Goal: Task Accomplishment & Management: Use online tool/utility

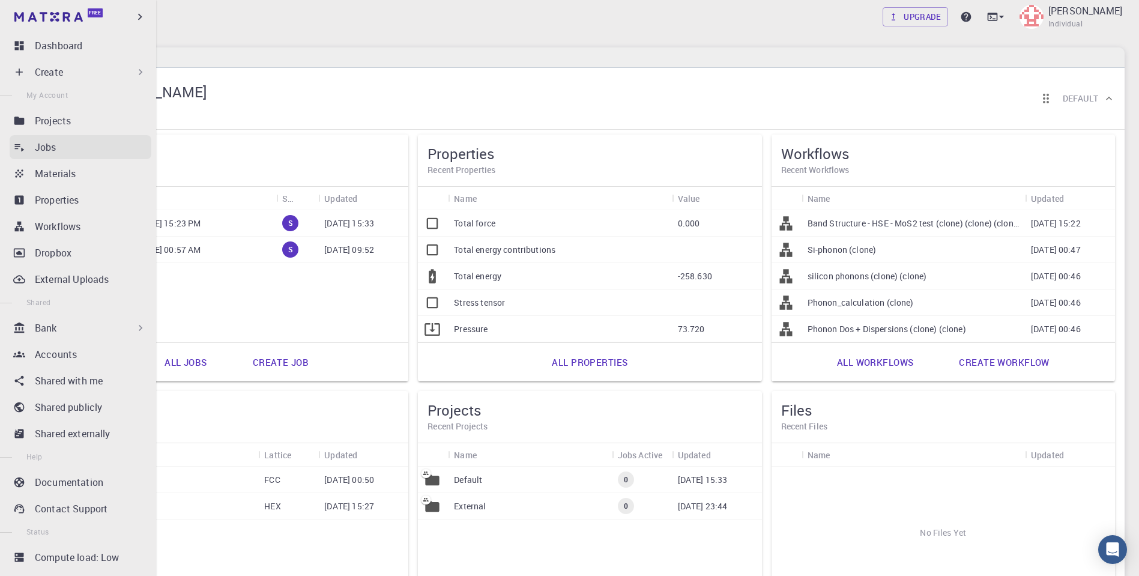
click at [25, 149] on link "Jobs" at bounding box center [81, 147] width 142 height 24
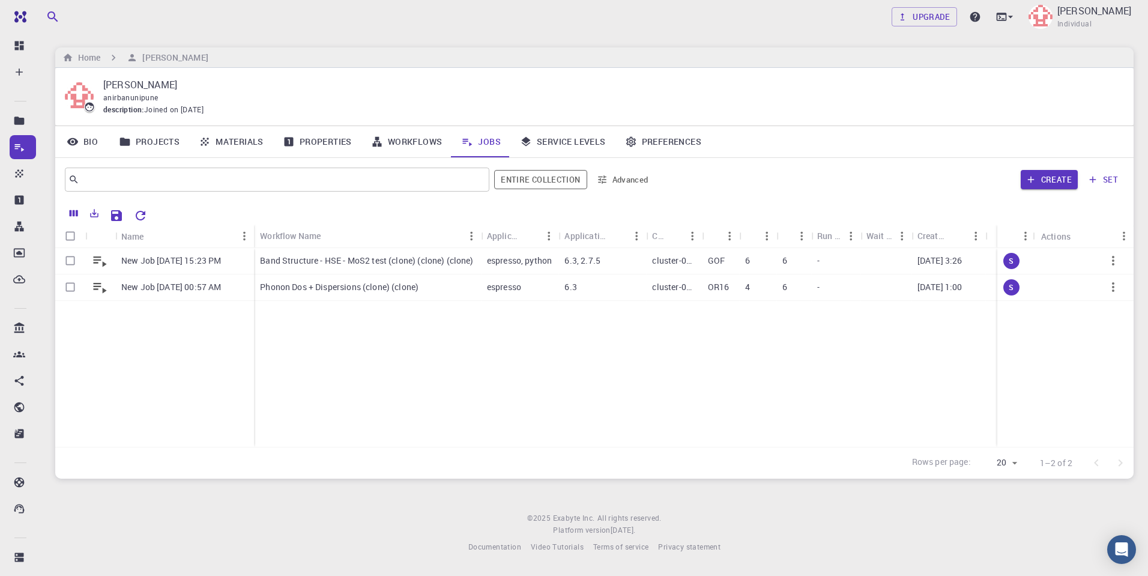
click at [330, 361] on div "New Job Aug 16, 2025, 15:23 PM New Job Aug 16, 2025, 00:57 AM Band Structure - …" at bounding box center [670, 347] width 1230 height 199
click at [937, 17] on link "Upgrade" at bounding box center [924, 16] width 65 height 19
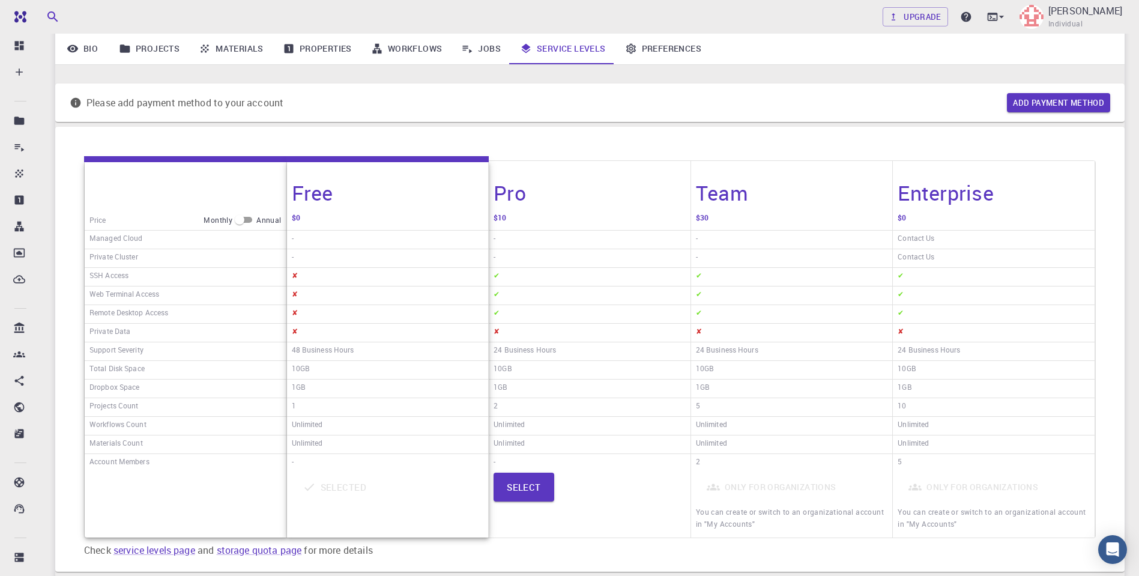
scroll to position [145, 0]
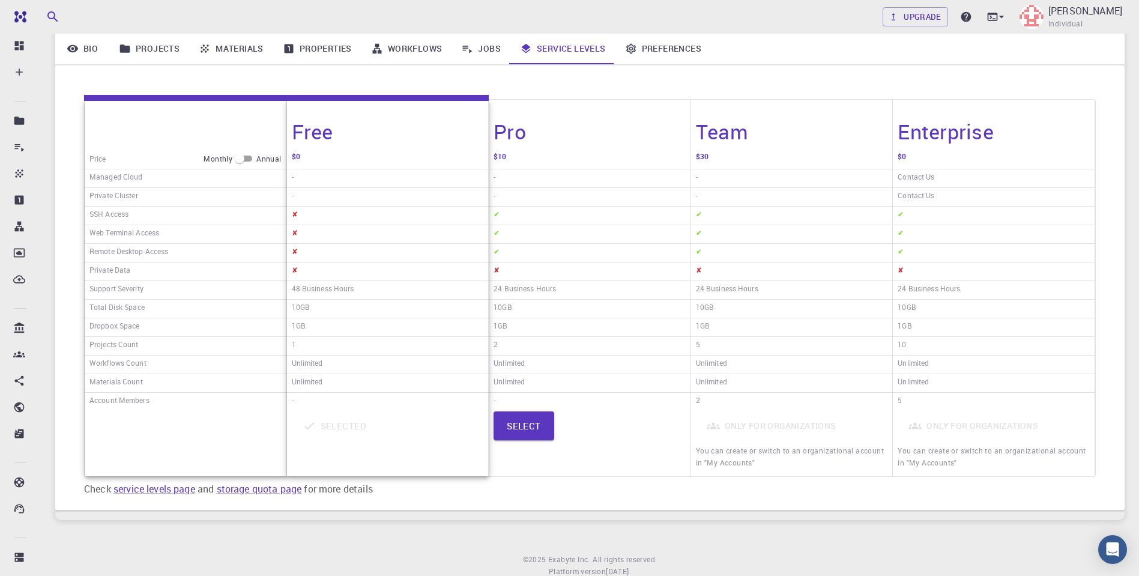
click at [951, 178] on div "Contact Us" at bounding box center [994, 178] width 202 height 19
click at [960, 139] on h4 "Enterprise" at bounding box center [946, 131] width 96 height 25
click at [583, 334] on div "1GB" at bounding box center [590, 327] width 202 height 19
click at [442, 365] on div "Unlimited" at bounding box center [388, 364] width 202 height 19
click at [622, 337] on div "2" at bounding box center [590, 346] width 202 height 19
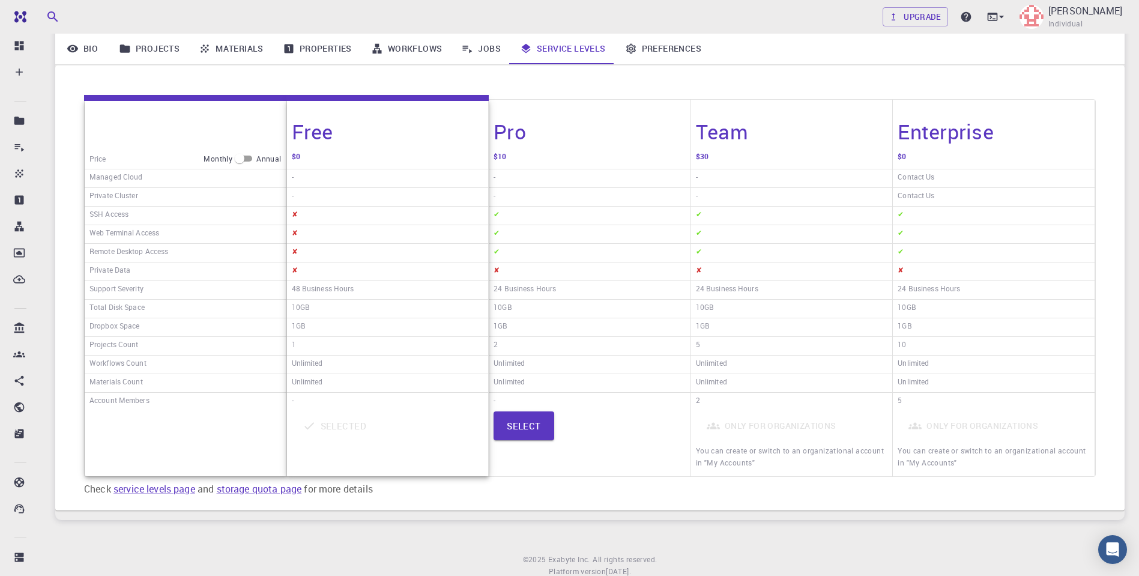
click at [205, 355] on div "Workflows Count" at bounding box center [186, 364] width 202 height 19
click at [582, 140] on div "Pro" at bounding box center [590, 124] width 202 height 49
click at [782, 420] on div "Only for organizations You can create or switch to an organizational account in…" at bounding box center [792, 443] width 192 height 64
click at [916, 464] on span "You can create or switch to an organizational account in "My Accounts"" at bounding box center [992, 457] width 188 height 22
click at [1083, 21] on span "Individual" at bounding box center [1065, 24] width 34 height 12
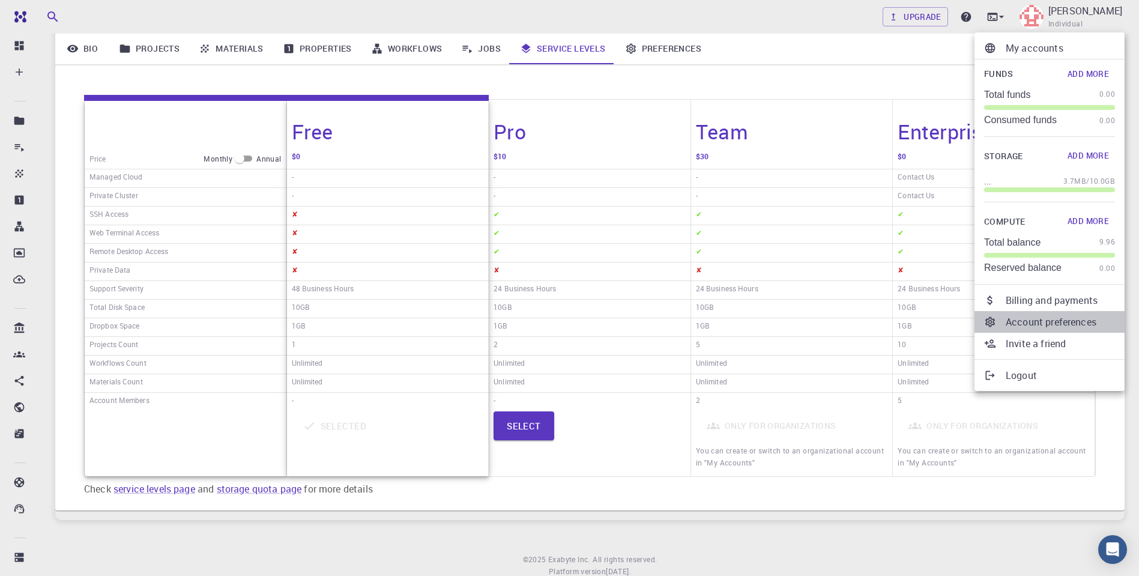
click at [1046, 318] on p "Account preferences" at bounding box center [1060, 322] width 109 height 14
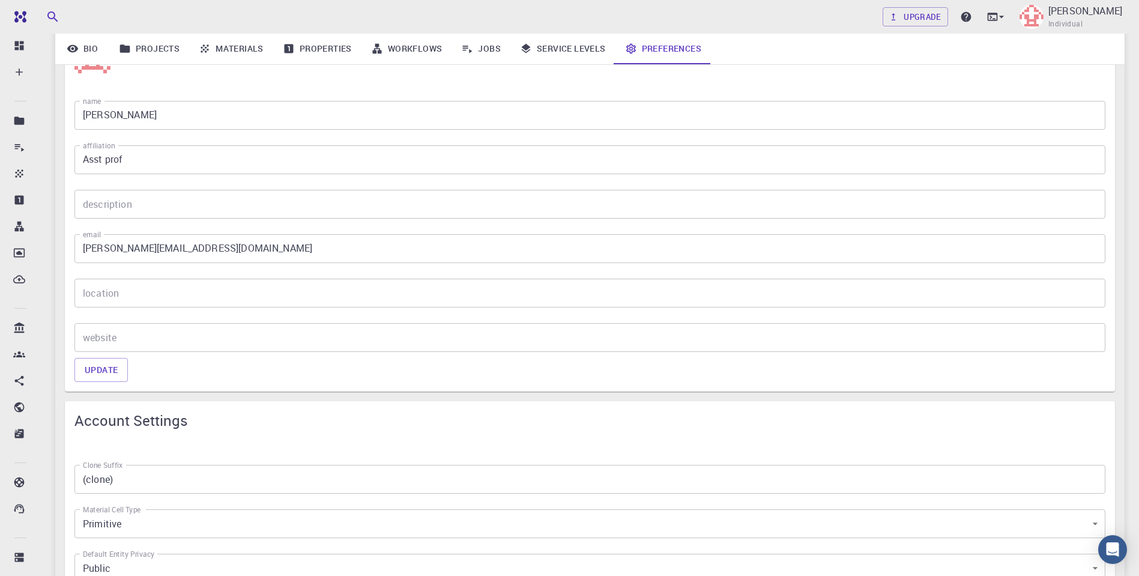
scroll to position [414, 0]
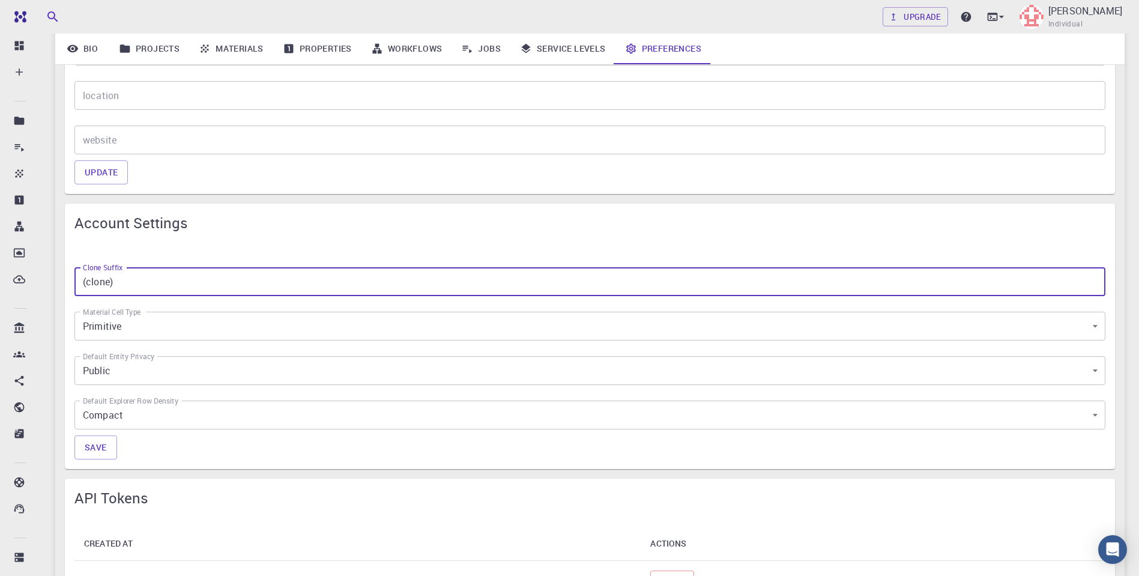
click at [143, 278] on input "(clone)" at bounding box center [589, 281] width 1031 height 29
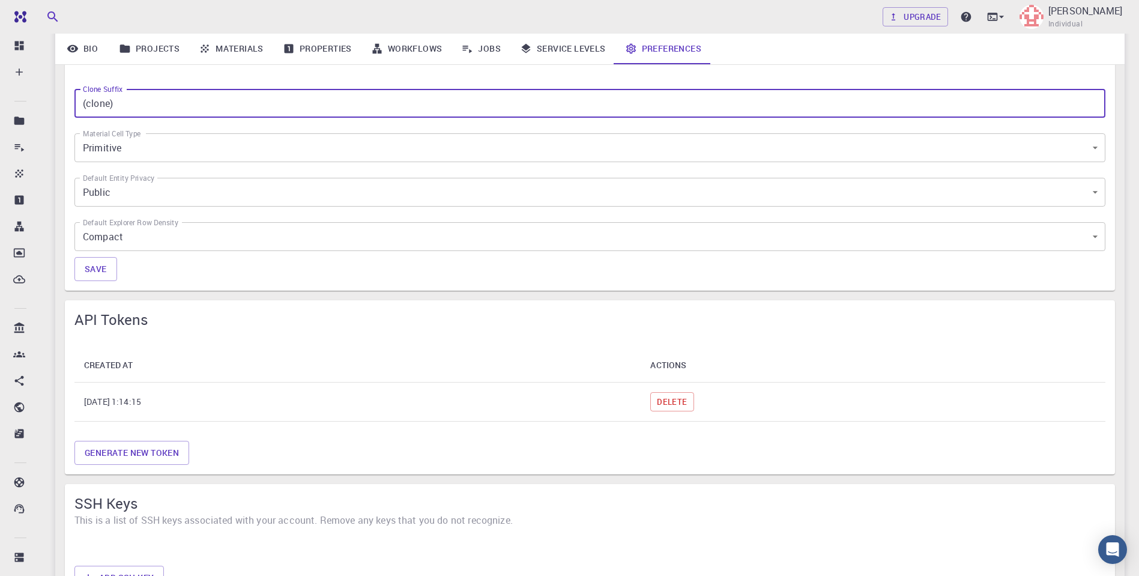
scroll to position [590, 0]
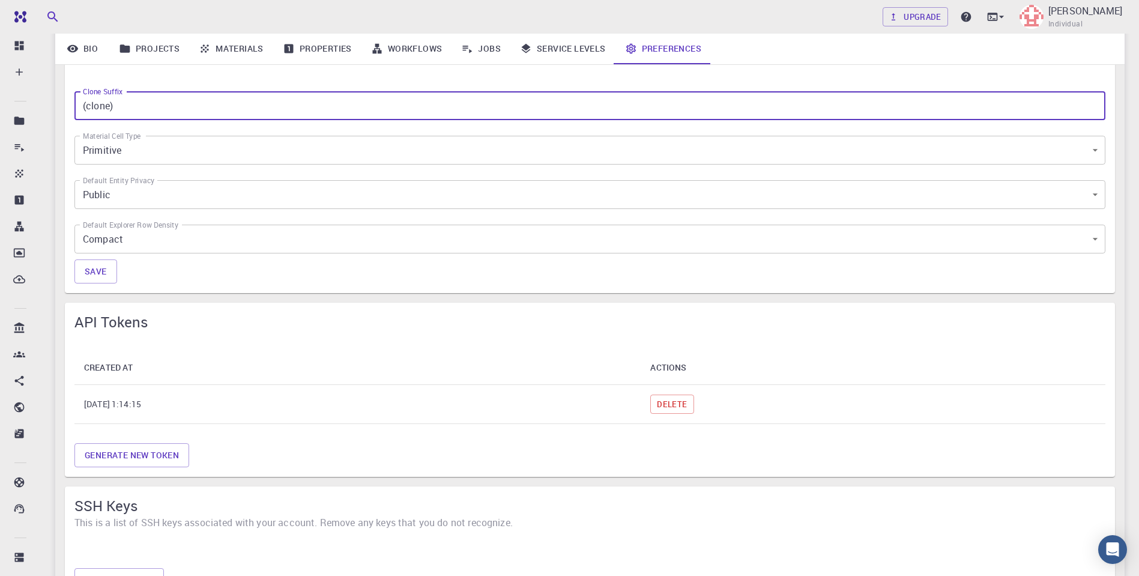
click at [141, 408] on th "Aug 16, 2025, 1:14:15" at bounding box center [357, 404] width 566 height 39
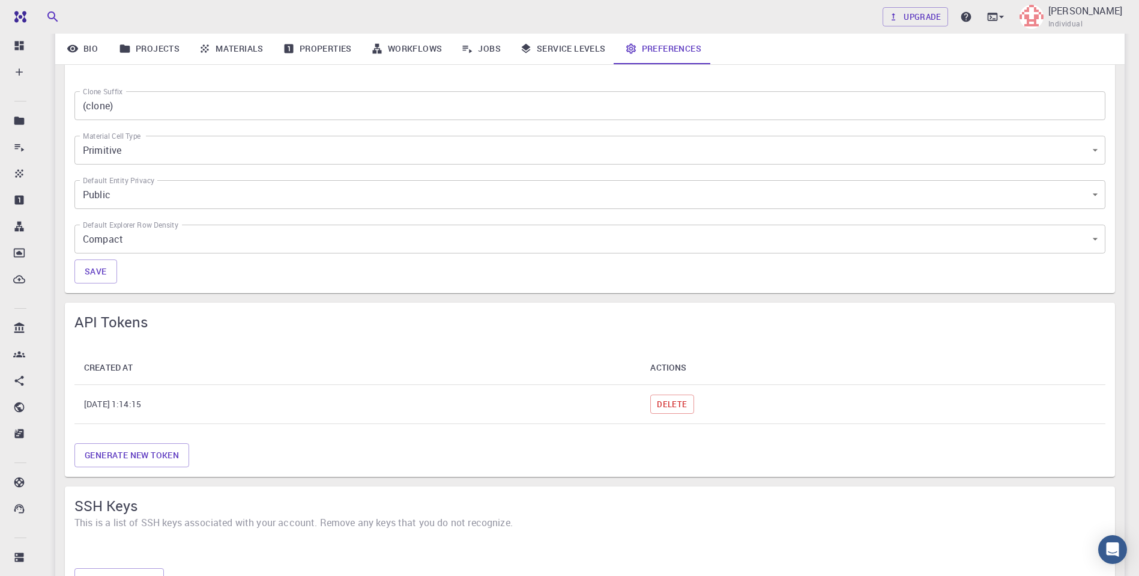
click at [148, 399] on th "Aug 16, 2025, 1:14:15" at bounding box center [357, 404] width 566 height 39
click at [135, 455] on button "Generate new token" at bounding box center [131, 455] width 115 height 24
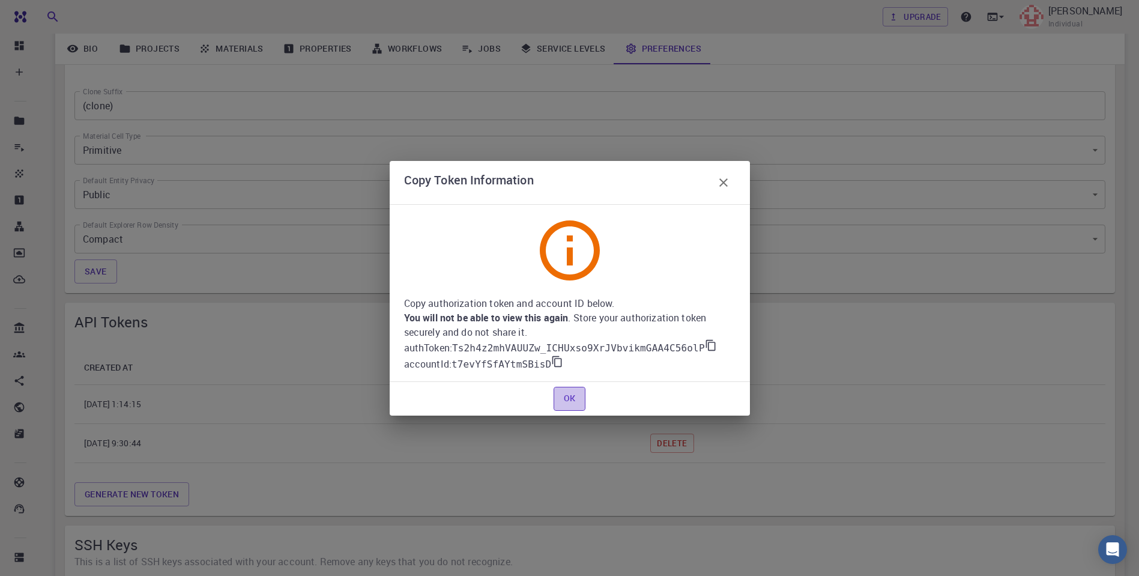
click at [566, 400] on button "OK" at bounding box center [570, 399] width 32 height 24
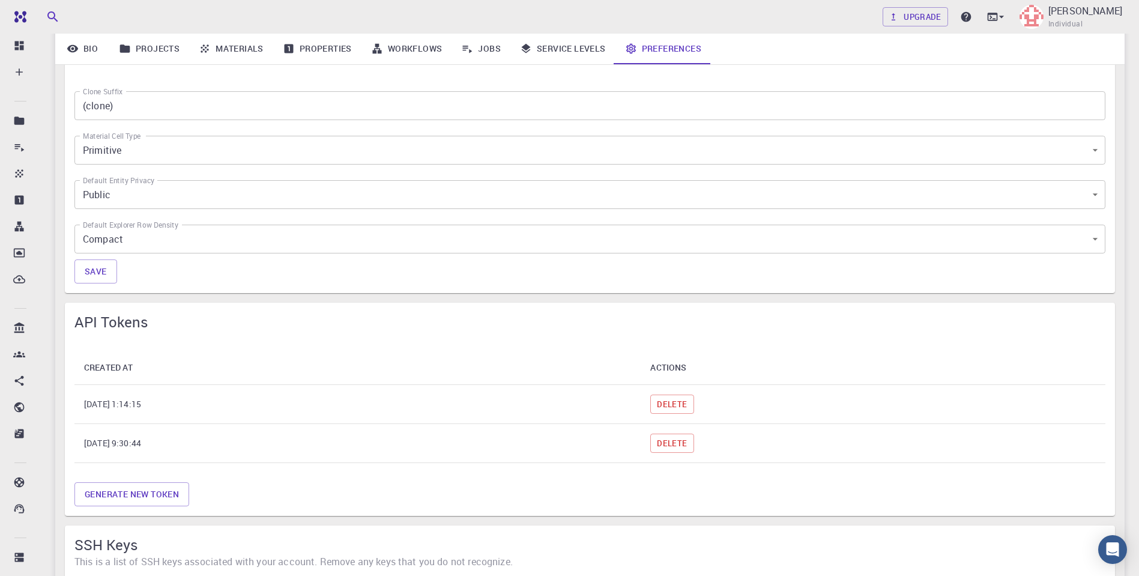
click at [440, 482] on div "Generate new token" at bounding box center [590, 494] width 1041 height 34
click at [160, 444] on th "Aug 17, 2025, 9:30:44" at bounding box center [357, 443] width 566 height 39
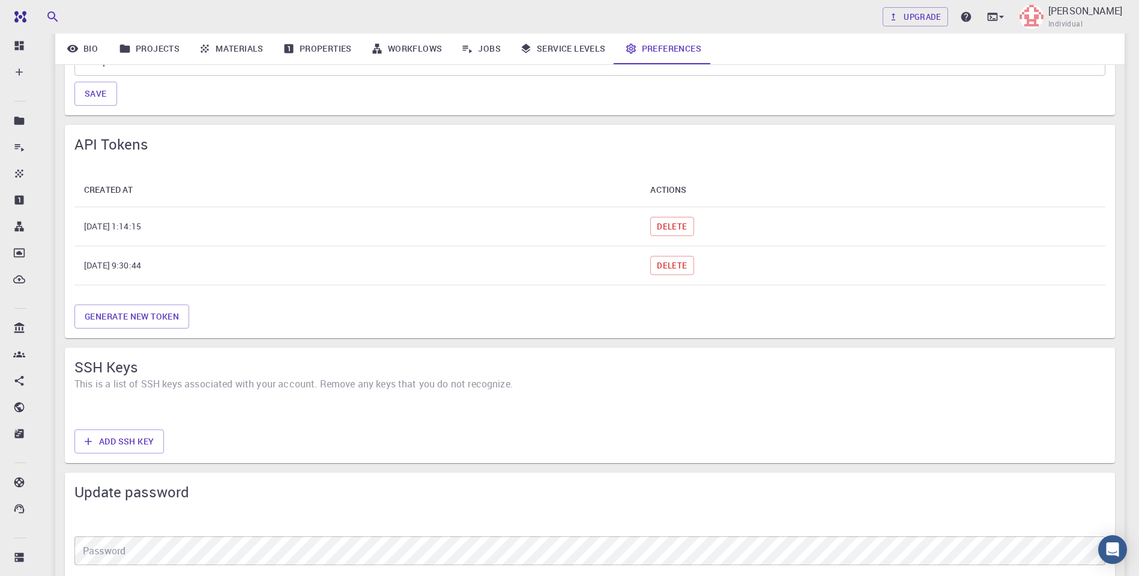
scroll to position [640, 0]
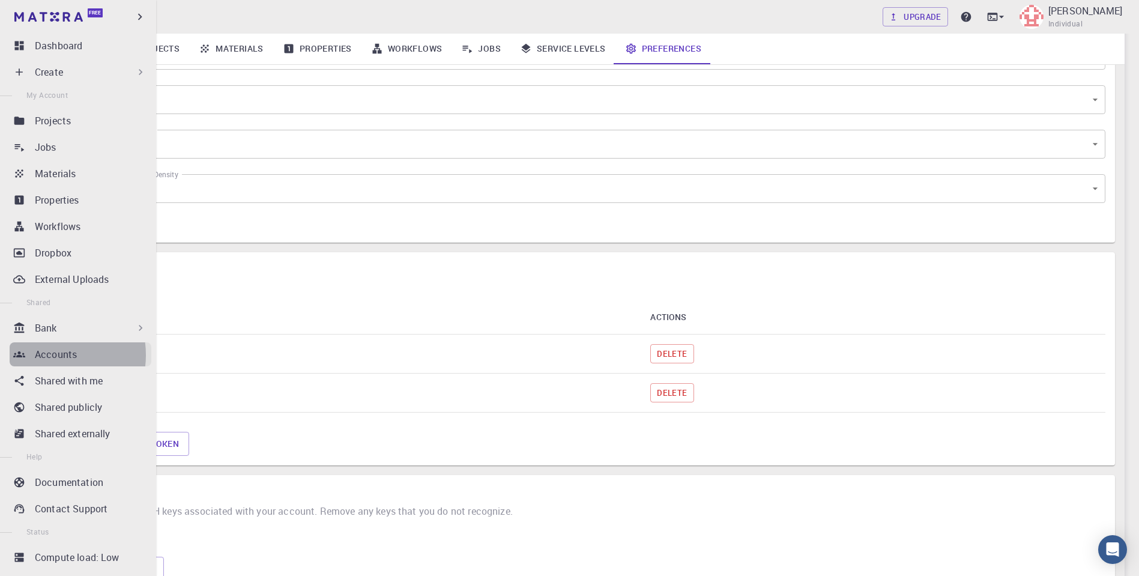
click at [46, 355] on p "Accounts" at bounding box center [56, 354] width 42 height 14
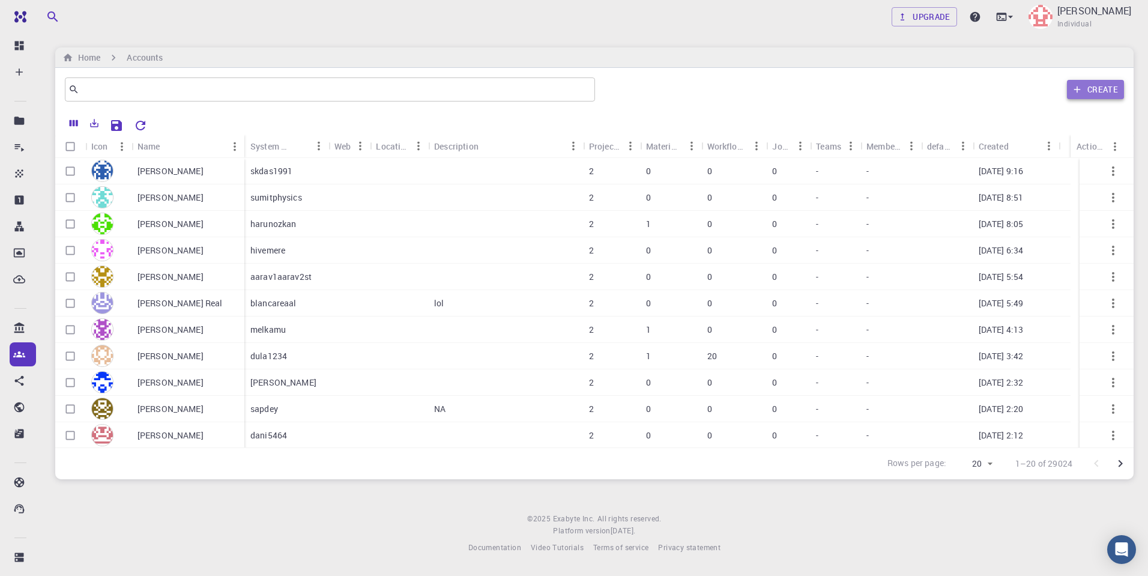
click at [1097, 89] on button "Create" at bounding box center [1095, 89] width 57 height 19
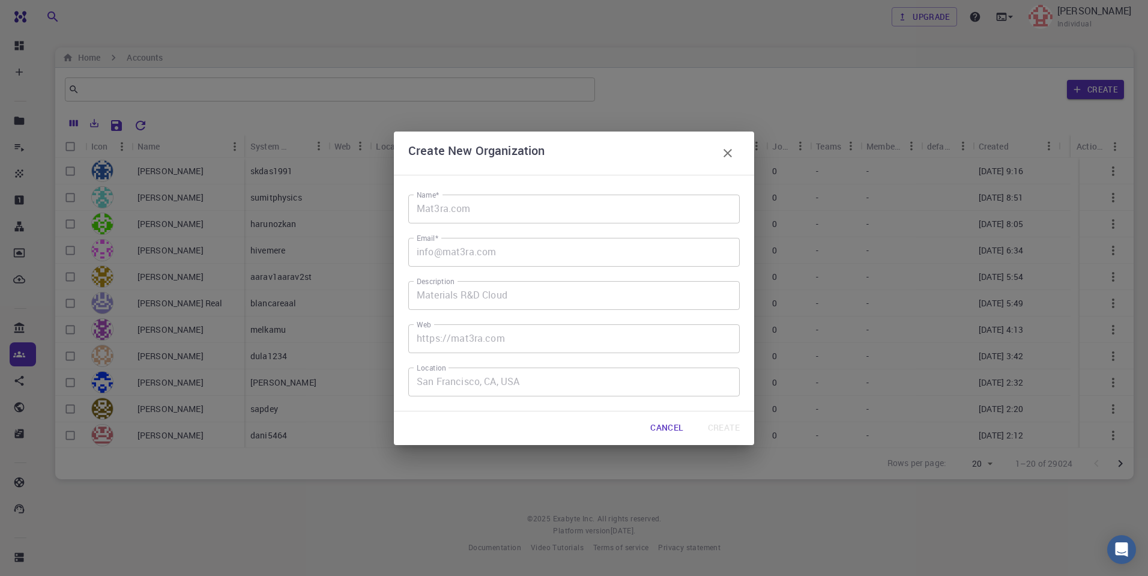
click at [459, 418] on div "Cancel Create" at bounding box center [574, 428] width 360 height 34
click at [664, 426] on button "Cancel" at bounding box center [667, 428] width 52 height 24
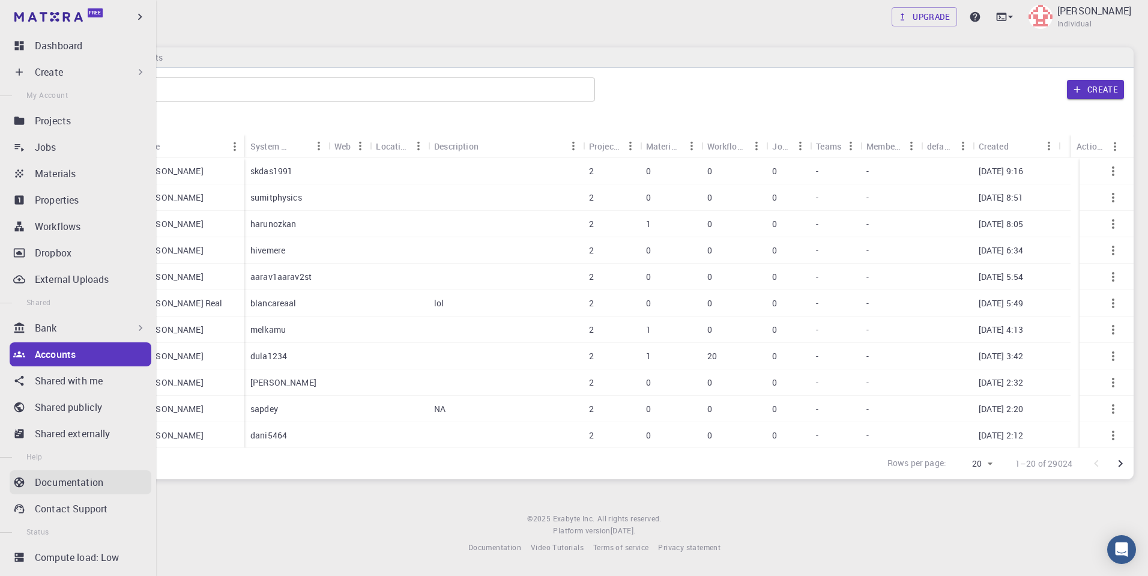
click at [73, 479] on p "Documentation" at bounding box center [69, 482] width 68 height 14
click at [57, 151] on div "Jobs" at bounding box center [93, 147] width 116 height 14
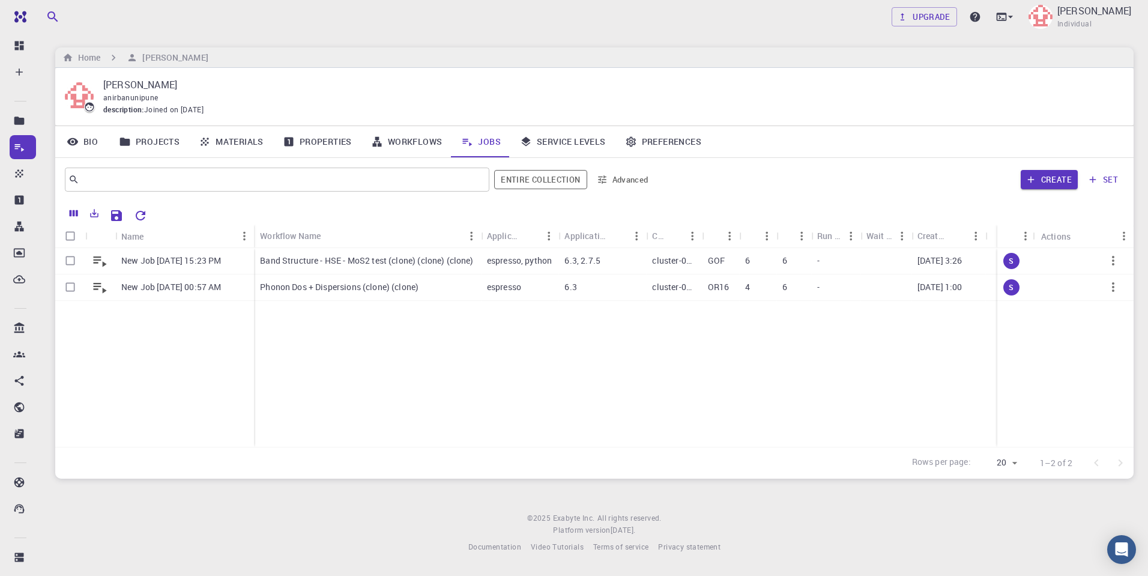
click at [532, 79] on p "[PERSON_NAME]" at bounding box center [608, 84] width 1011 height 14
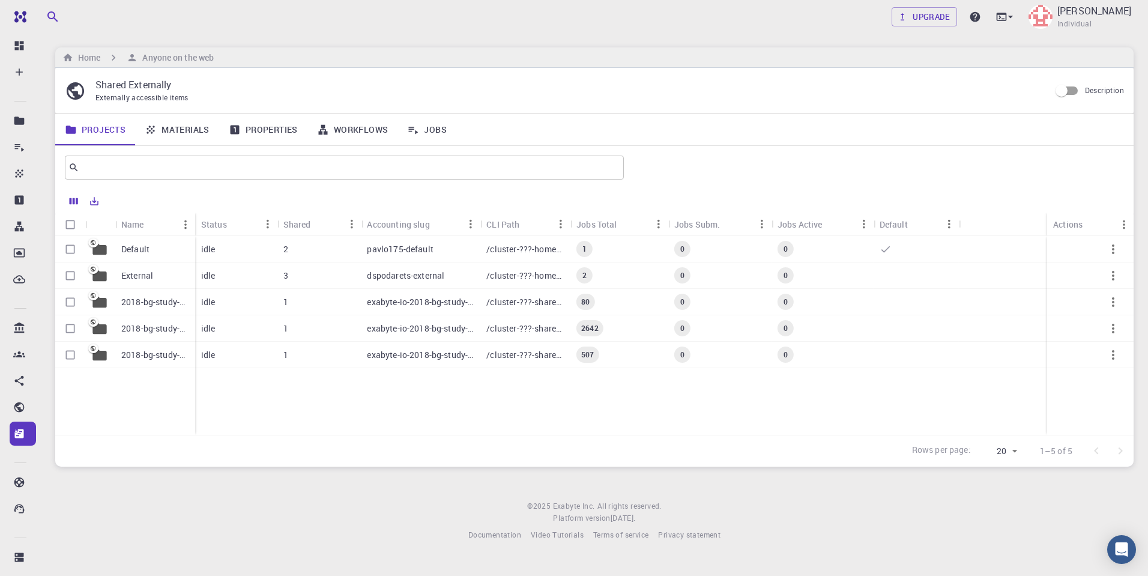
click at [139, 409] on div "Default External 2018-bg-study-phase-i-ph 2018-bg-study-phase-III 2018-bg-study…" at bounding box center [125, 335] width 140 height 199
click at [872, 276] on div "0" at bounding box center [823, 275] width 102 height 26
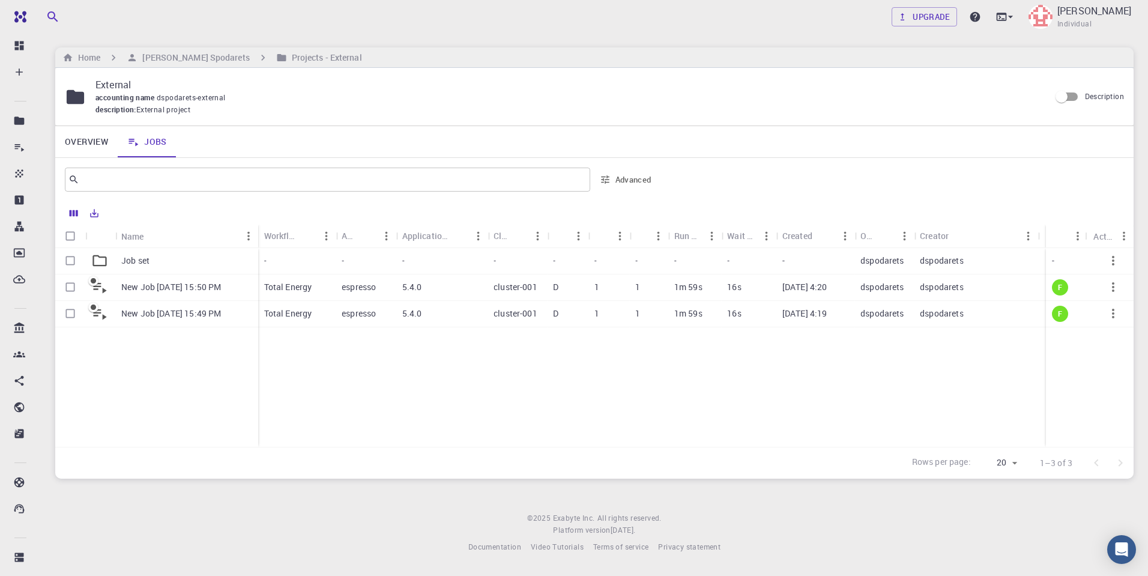
click at [361, 314] on p "espresso" at bounding box center [359, 313] width 34 height 12
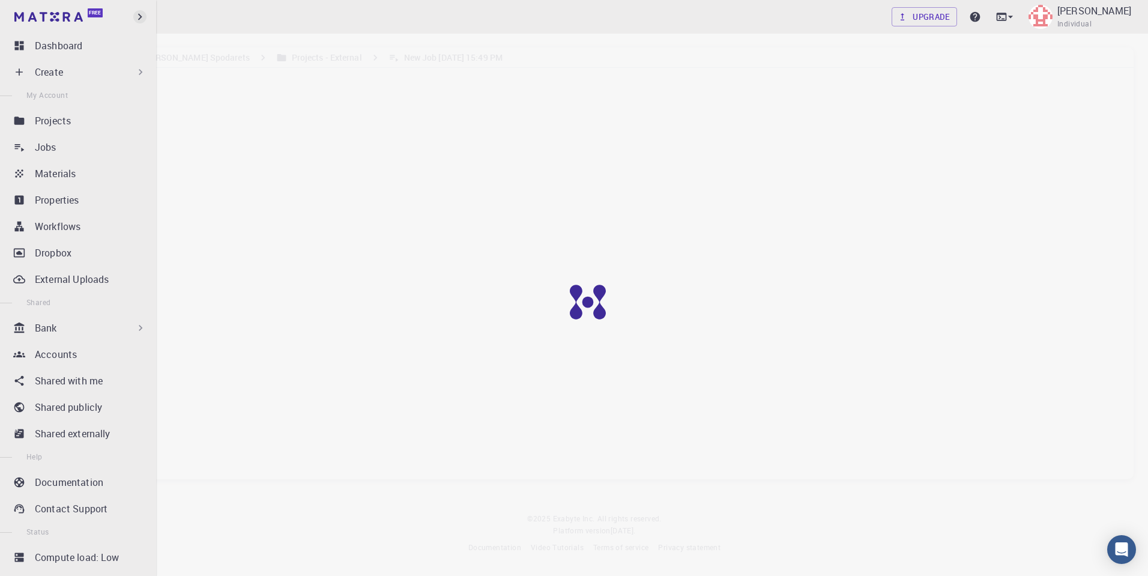
click at [141, 17] on icon "button" at bounding box center [140, 17] width 4 height 7
click at [68, 150] on div "Jobs" at bounding box center [93, 147] width 116 height 14
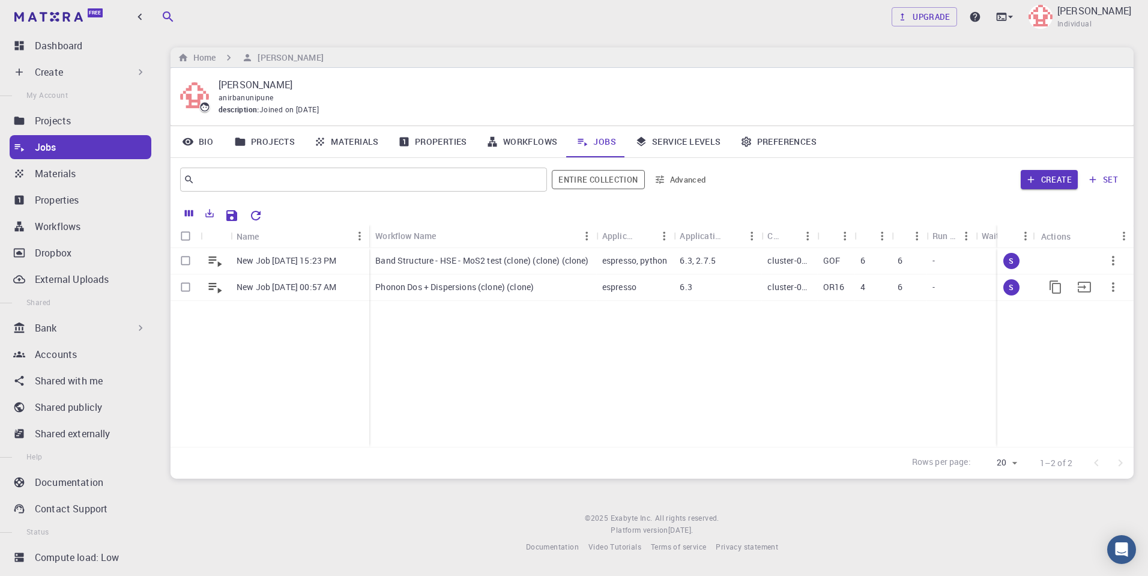
click at [865, 285] on p "4" at bounding box center [863, 287] width 5 height 12
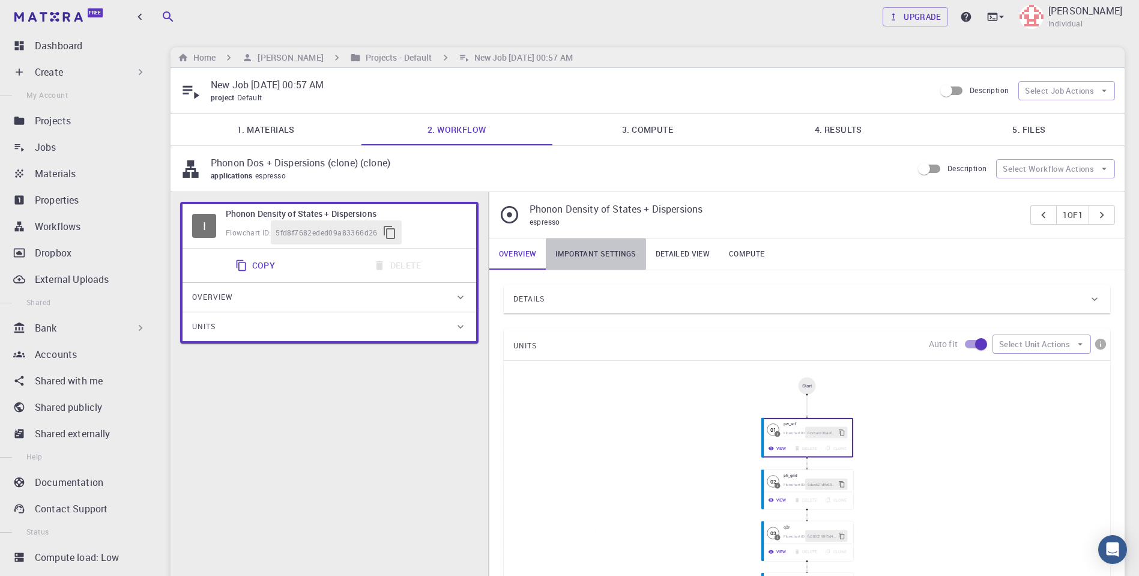
click at [591, 252] on link "Important settings" at bounding box center [596, 253] width 100 height 31
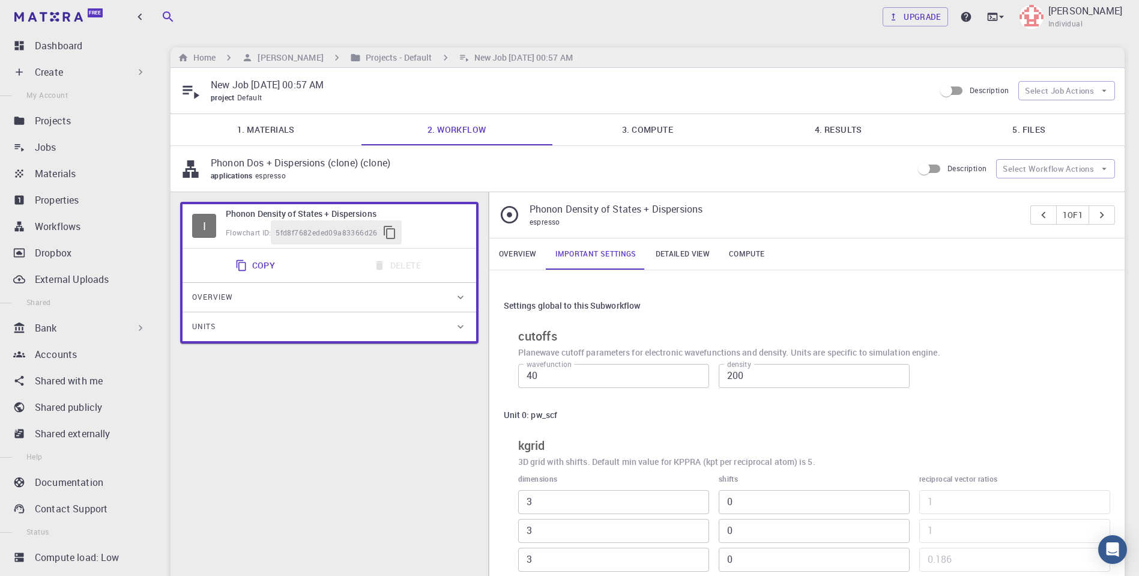
click at [755, 251] on link "Compute" at bounding box center [746, 253] width 55 height 31
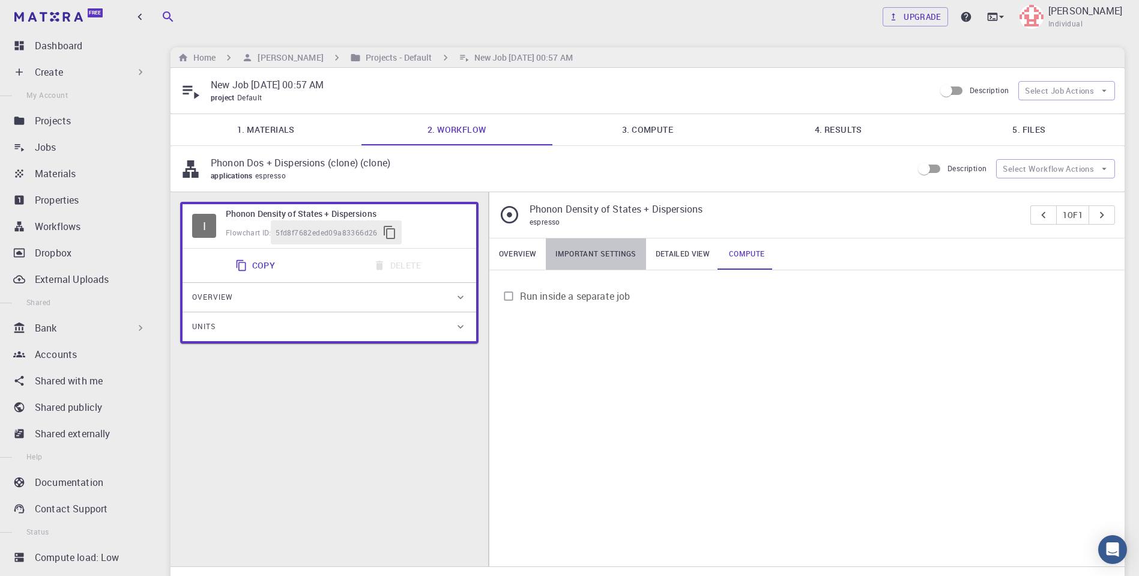
click at [579, 251] on link "Important settings" at bounding box center [596, 253] width 100 height 31
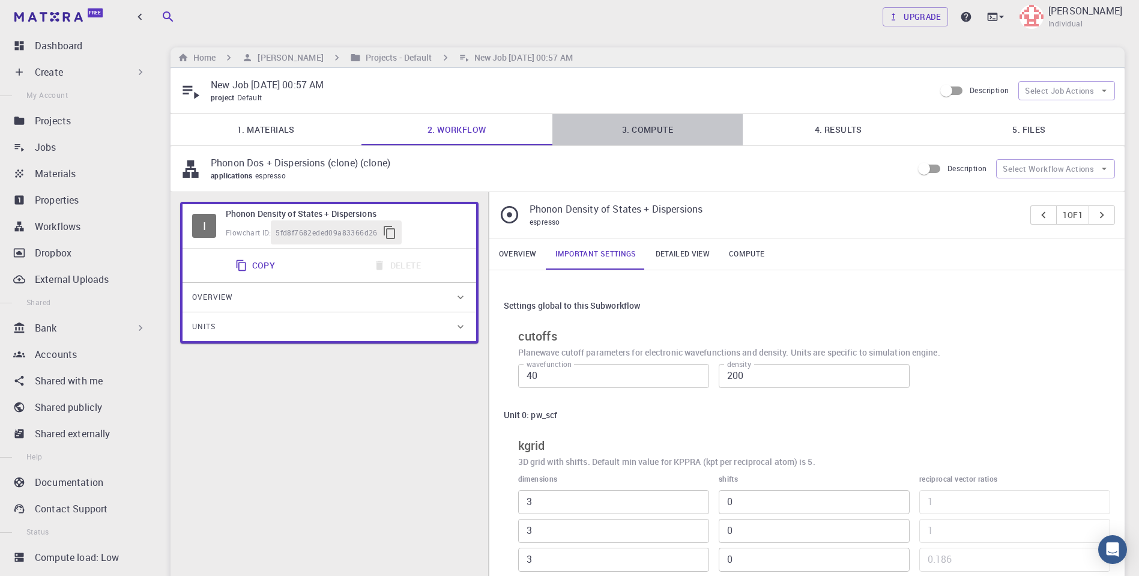
click at [675, 130] on link "3. Compute" at bounding box center [647, 129] width 191 height 31
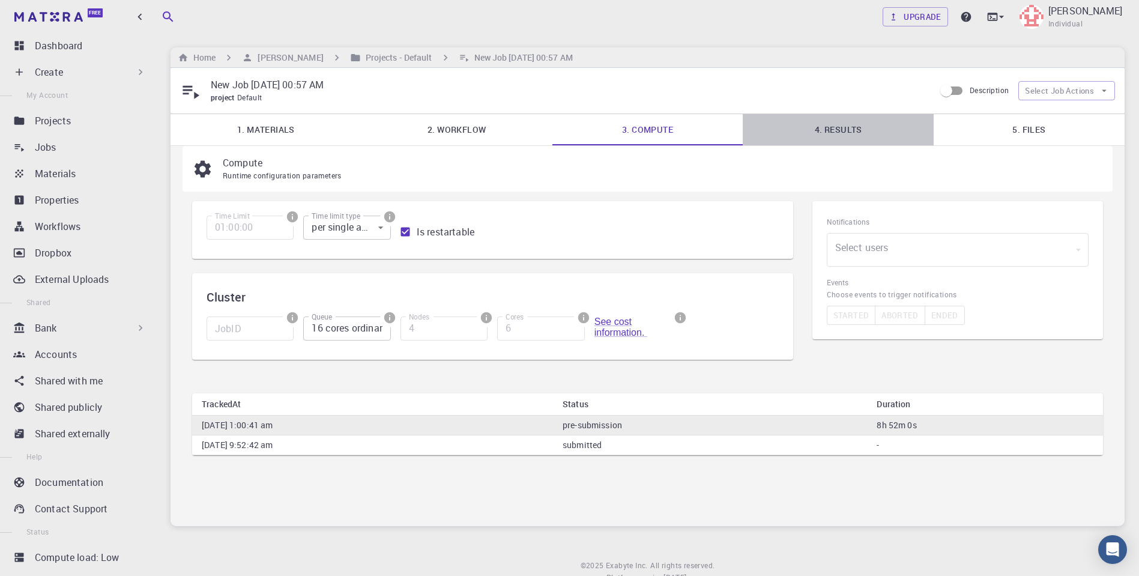
click at [824, 126] on link "4. Results" at bounding box center [838, 129] width 191 height 31
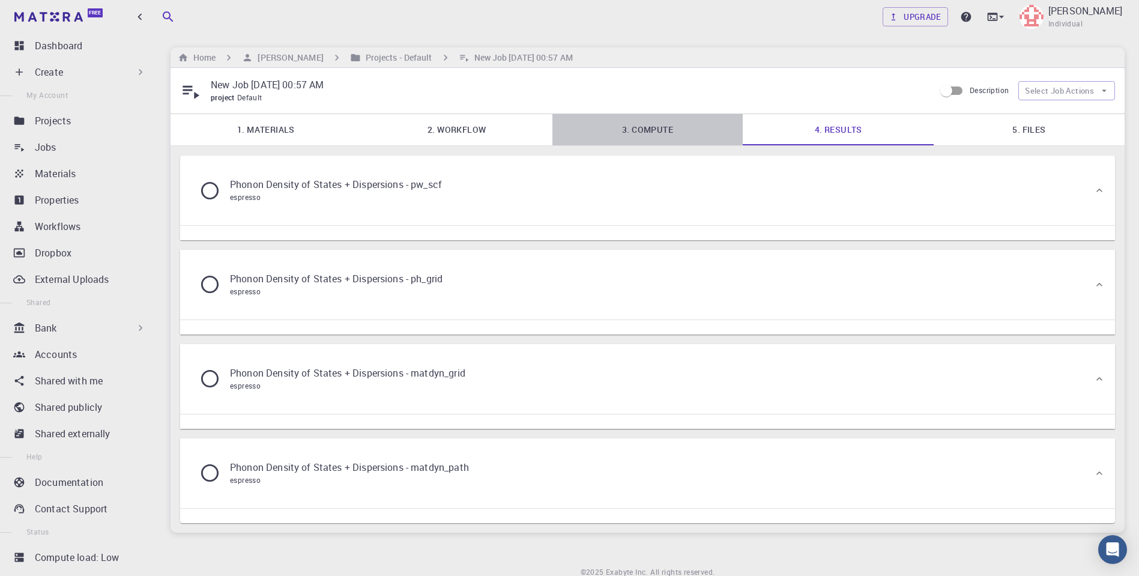
click at [644, 129] on link "3. Compute" at bounding box center [647, 129] width 191 height 31
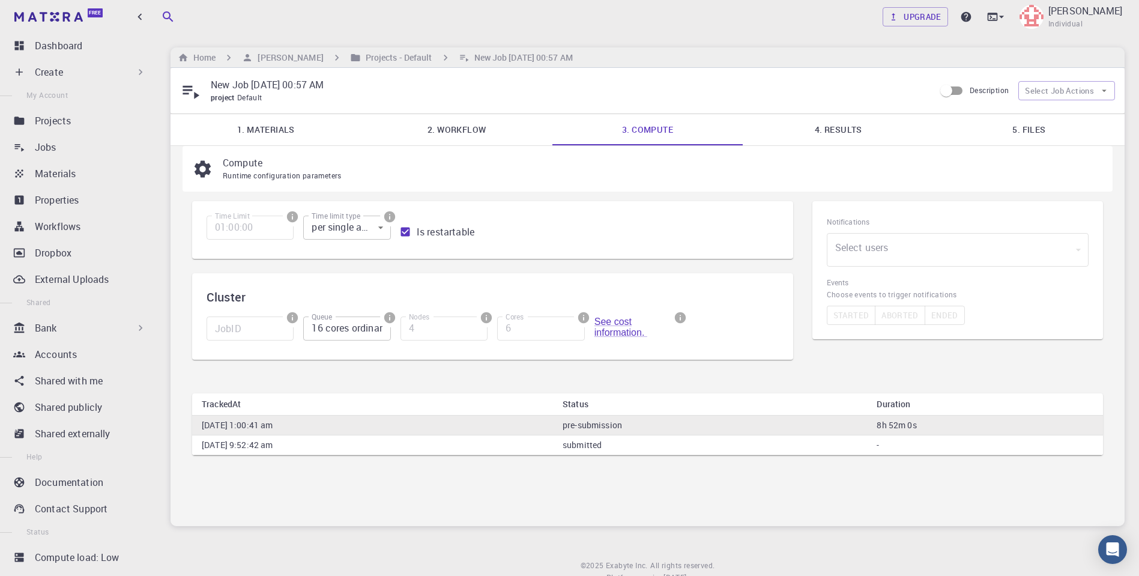
click at [347, 331] on input "16 cores ordinary regular (OR16)" at bounding box center [346, 328] width 87 height 24
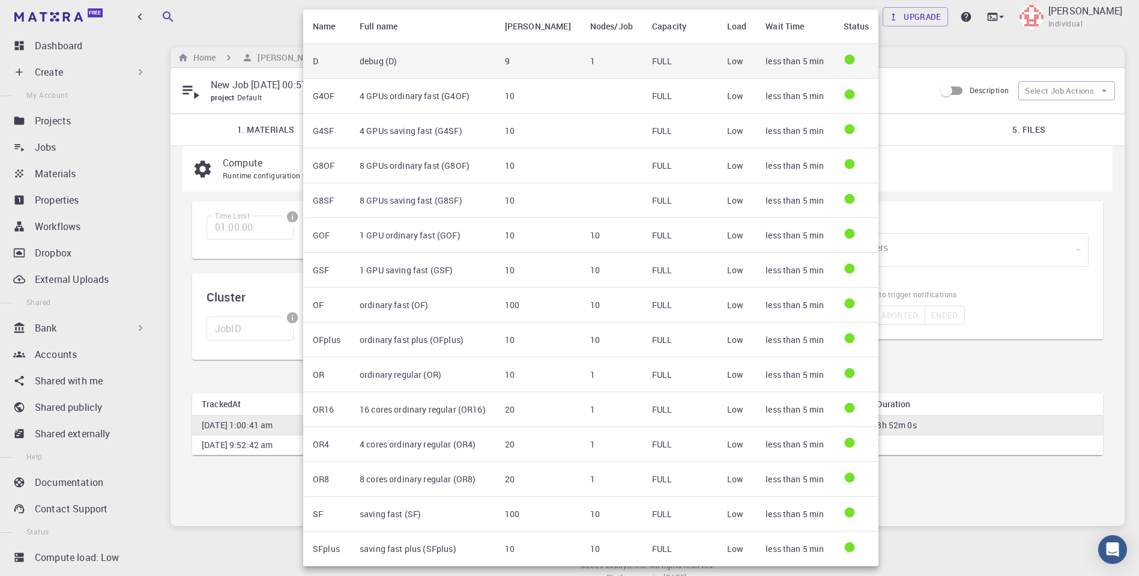
click at [468, 68] on td "debug (D)" at bounding box center [422, 61] width 145 height 35
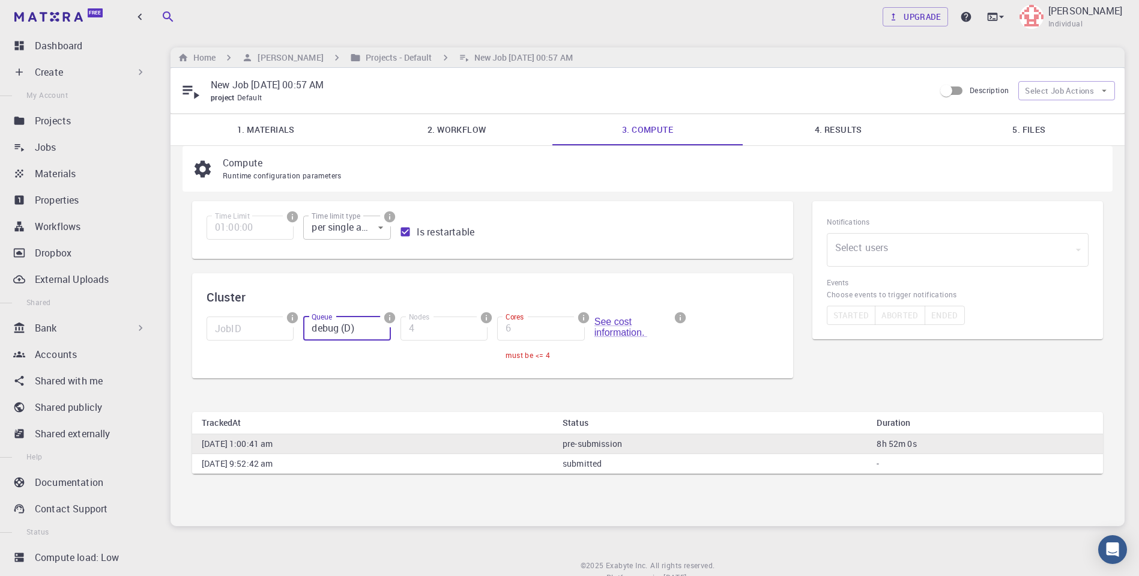
click at [503, 392] on div "Time Limit 01:00:00 Time Limit Time limit type per single attempt 0 Time limit …" at bounding box center [493, 297] width 620 height 211
click at [541, 354] on div "must be <= 4" at bounding box center [528, 355] width 44 height 12
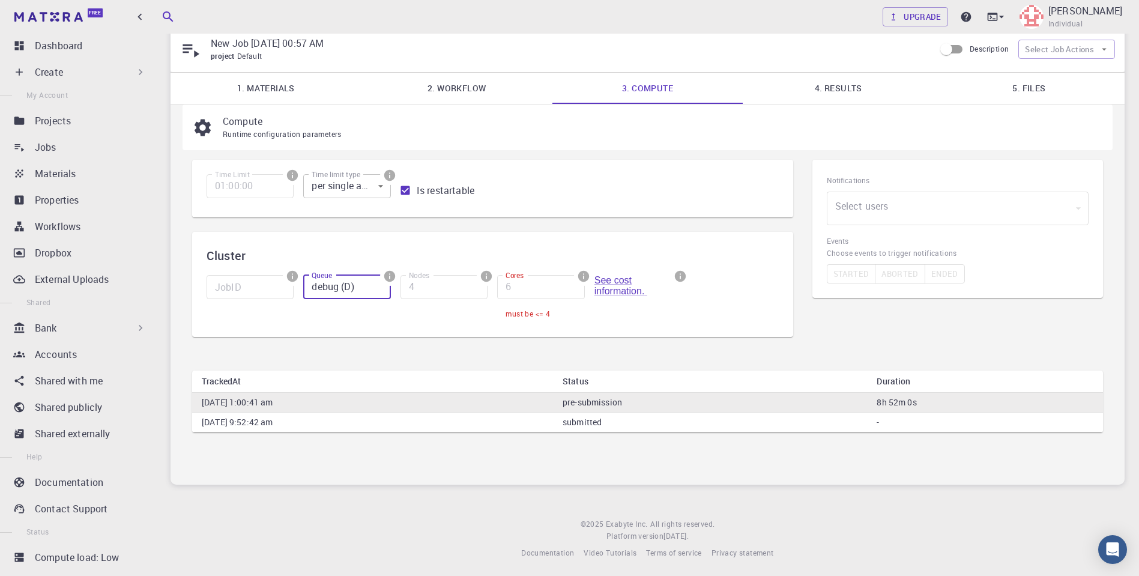
click at [354, 290] on input "debug (D)" at bounding box center [346, 287] width 87 height 24
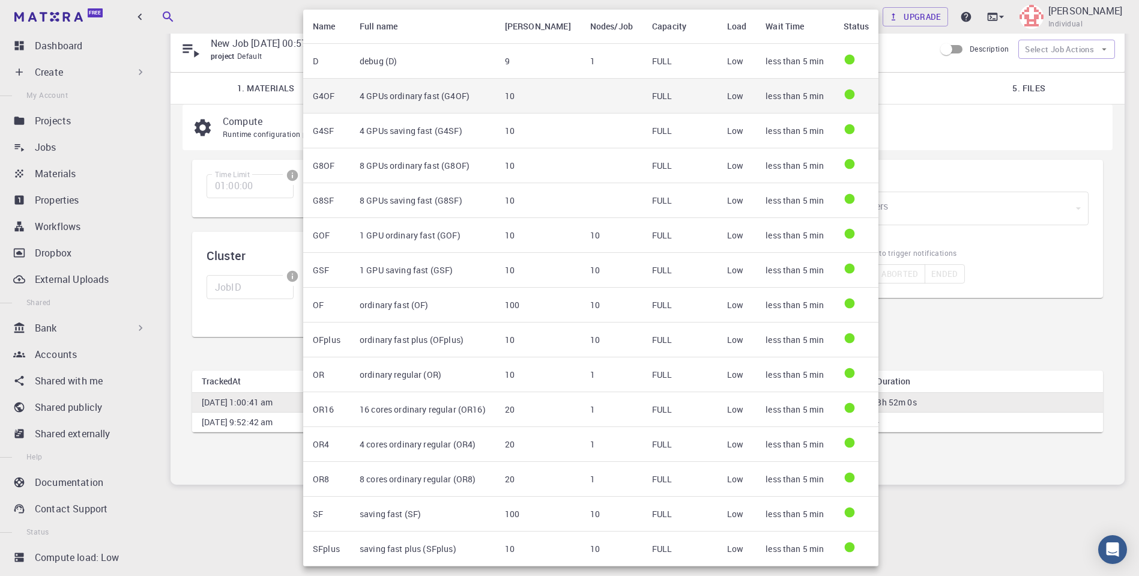
click at [551, 99] on td "10" at bounding box center [537, 96] width 85 height 35
type input "4 GPUs ordinary fast (G4OF)"
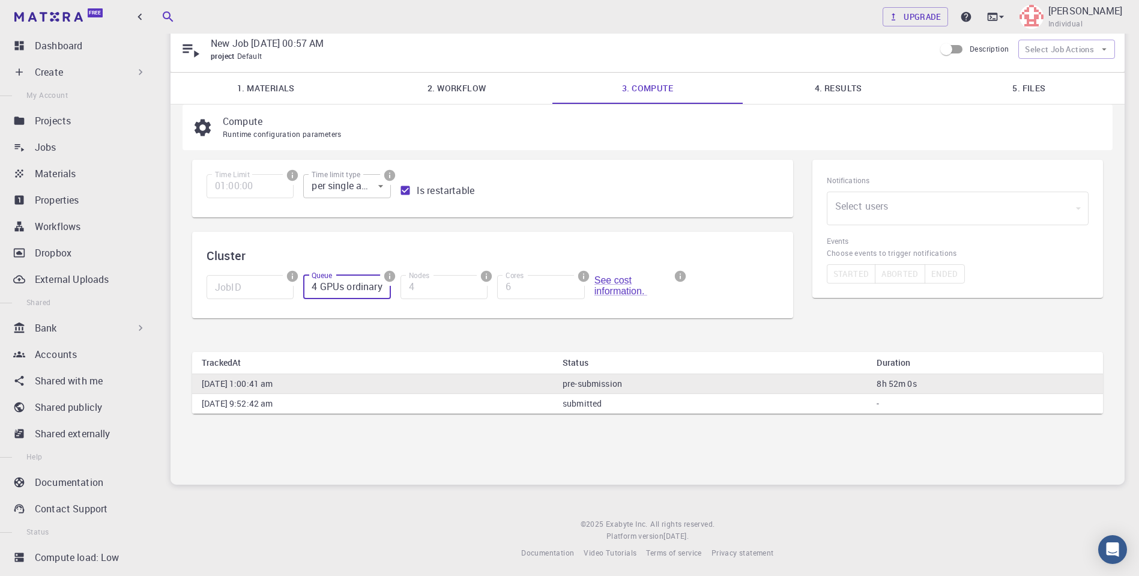
click at [471, 330] on div "Time Limit 01:00:00 Time Limit Time limit type per single attempt 0 Time limit …" at bounding box center [492, 246] width 601 height 173
click at [510, 428] on div "Compute Runtime configuration parameters Time Limit 01:00:00 Time Limit Time li…" at bounding box center [648, 294] width 954 height 380
click at [520, 399] on td "[DATE] 9:52:42 am" at bounding box center [372, 403] width 361 height 20
click at [384, 318] on div "Time Limit 01:00:00 Time Limit Time limit type per single attempt 0 Time limit …" at bounding box center [492, 246] width 601 height 173
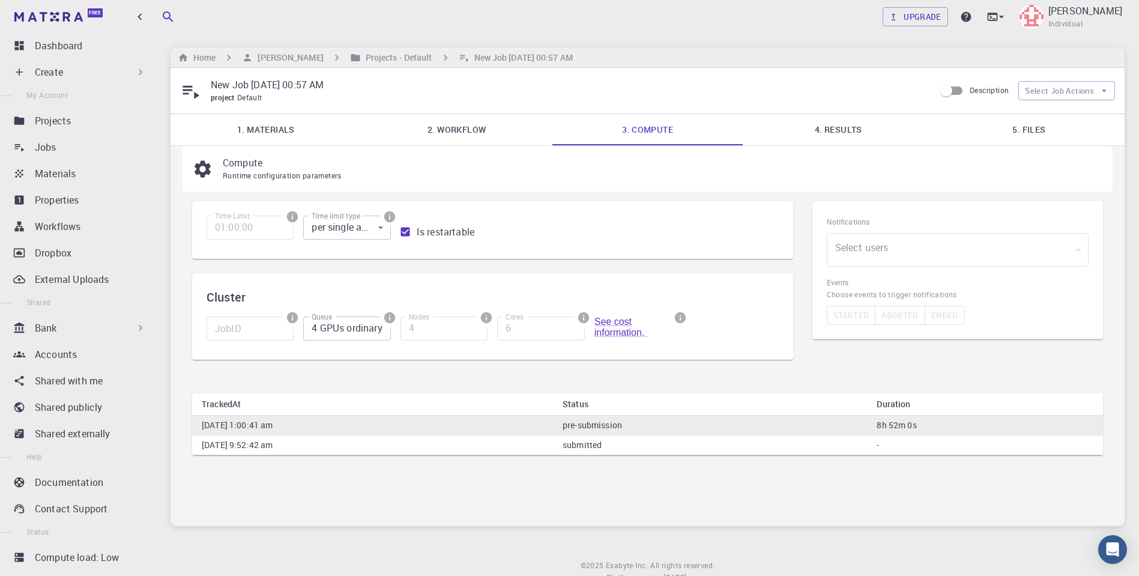
click at [380, 219] on div at bounding box center [389, 216] width 19 height 19
click at [374, 225] on body "Free Dashboard Create New Job New Material Create Material Upload File Import f…" at bounding box center [569, 310] width 1139 height 620
click at [534, 260] on div at bounding box center [569, 288] width 1139 height 576
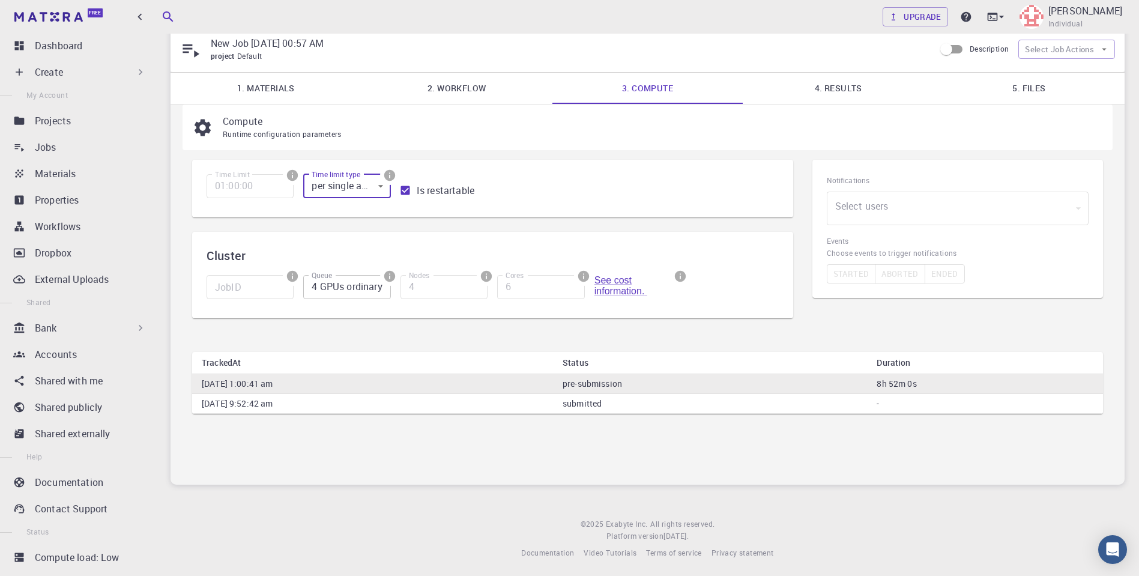
drag, startPoint x: 231, startPoint y: 133, endPoint x: 219, endPoint y: 132, distance: 11.5
click at [230, 132] on span "Runtime configuration parameters" at bounding box center [282, 134] width 119 height 10
click at [855, 92] on link "4. Results" at bounding box center [838, 88] width 191 height 31
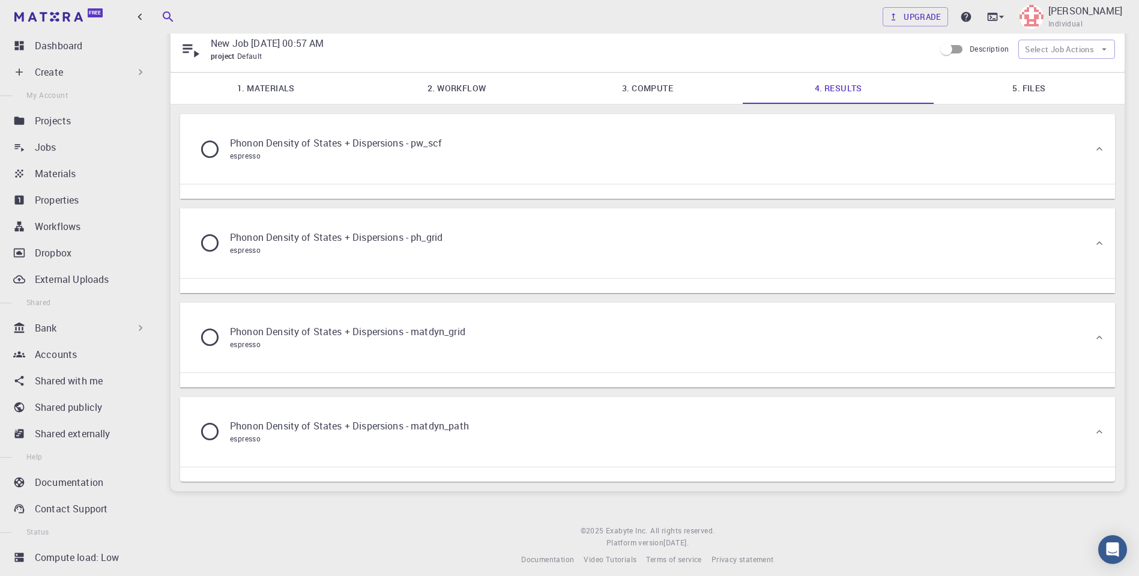
click at [535, 180] on div "Phonon Density of States + Dispersions - pw_scf espresso" at bounding box center [647, 149] width 935 height 70
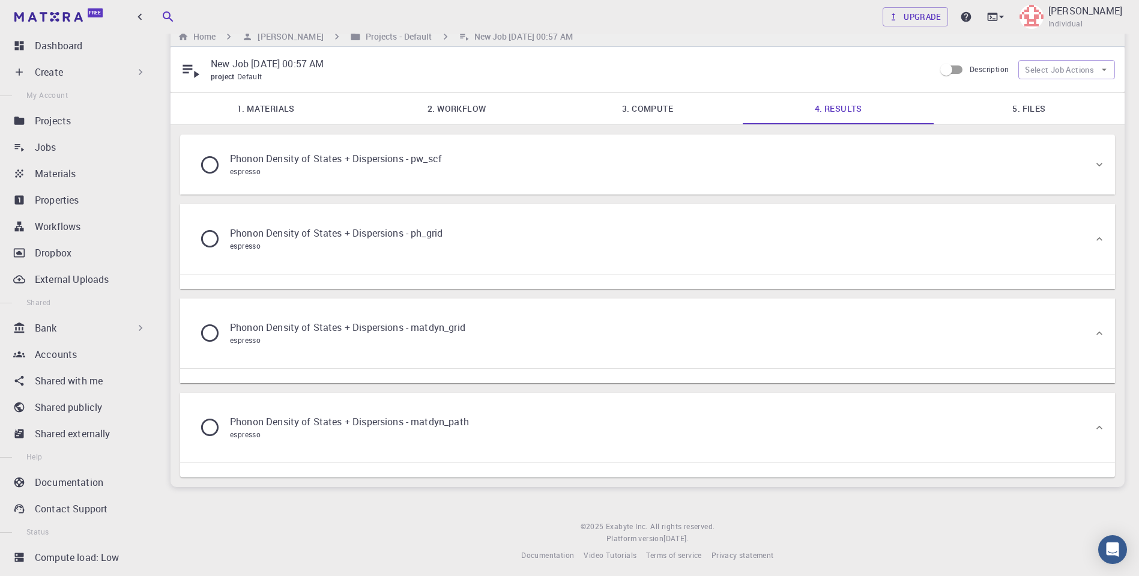
scroll to position [20, 0]
click at [1060, 157] on div "Phonon Density of States + Dispersions - pw_scf espresso" at bounding box center [642, 165] width 904 height 46
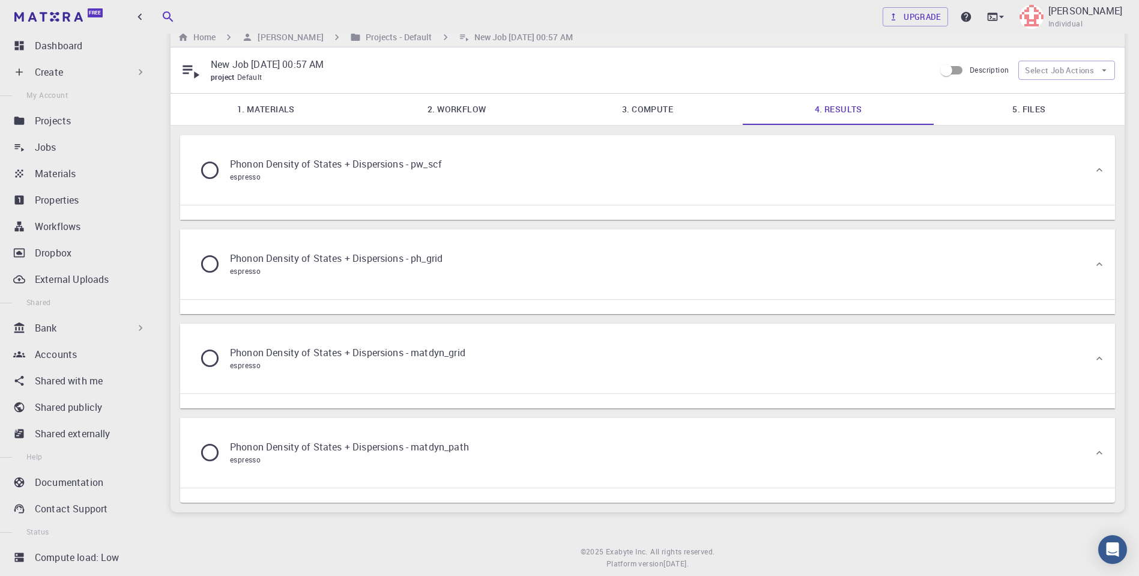
click at [1026, 98] on link "5. Files" at bounding box center [1029, 109] width 191 height 31
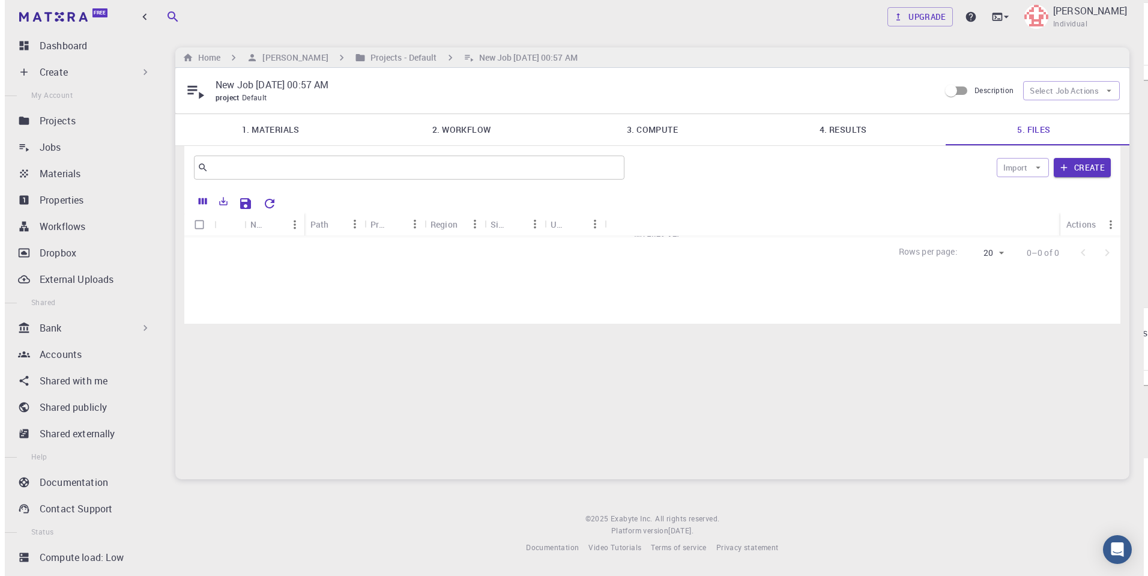
scroll to position [0, 0]
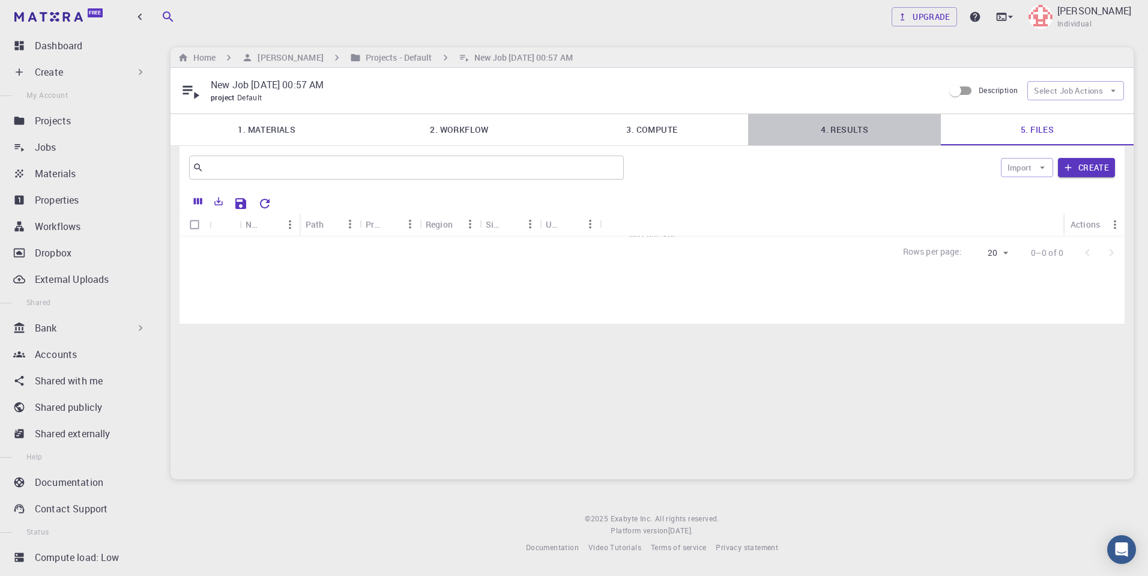
click at [862, 127] on link "4. Results" at bounding box center [844, 129] width 193 height 31
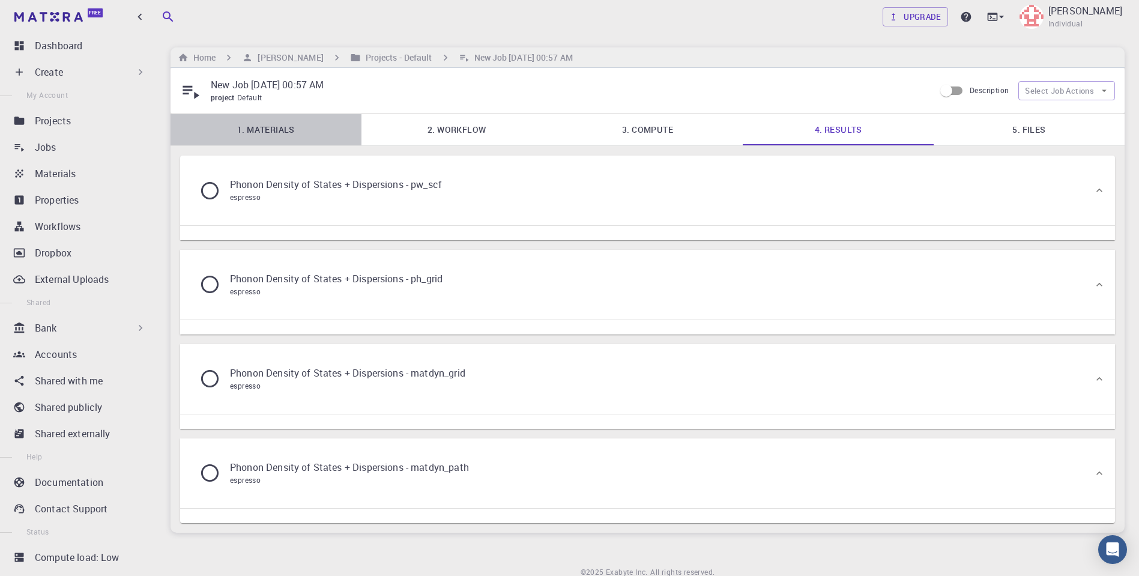
click at [268, 124] on link "1. Materials" at bounding box center [266, 129] width 191 height 31
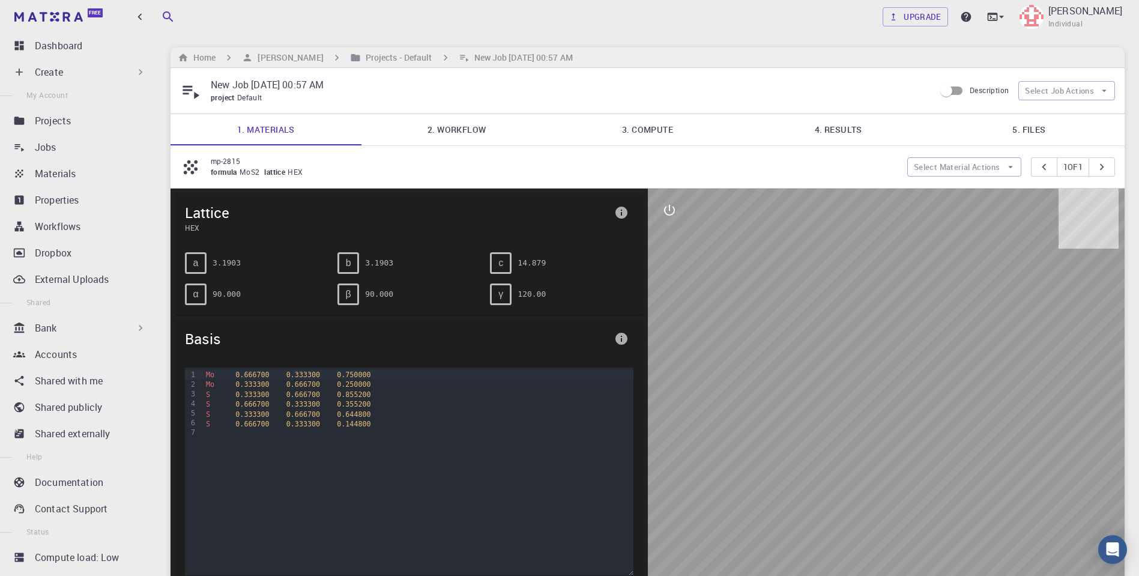
click at [508, 165] on p "mp-2815" at bounding box center [554, 161] width 687 height 11
click at [77, 154] on div "Jobs" at bounding box center [93, 147] width 116 height 14
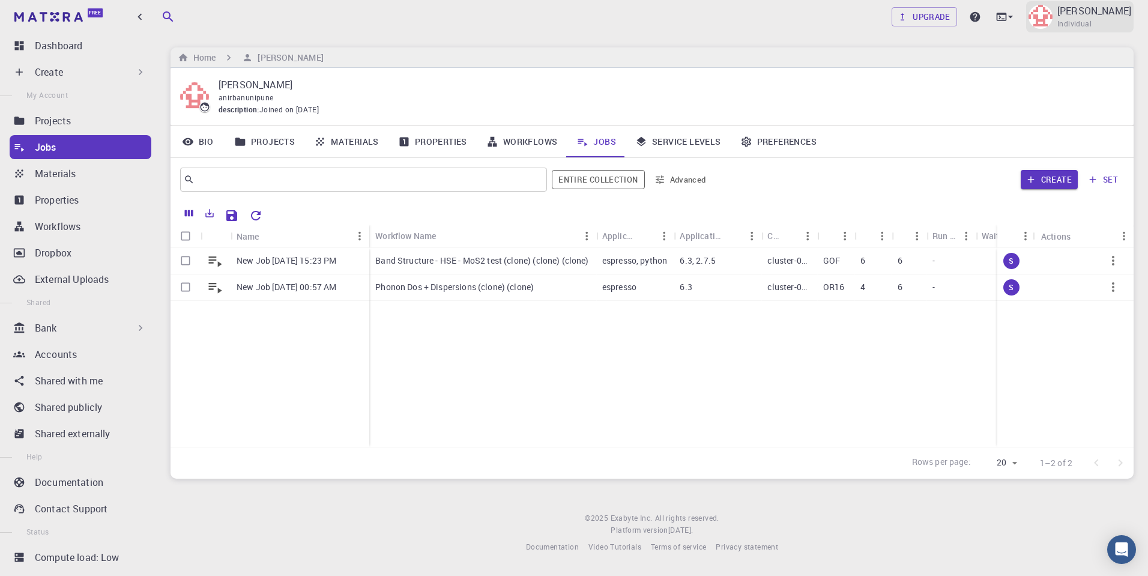
click at [1084, 17] on p "[PERSON_NAME]" at bounding box center [1094, 11] width 74 height 14
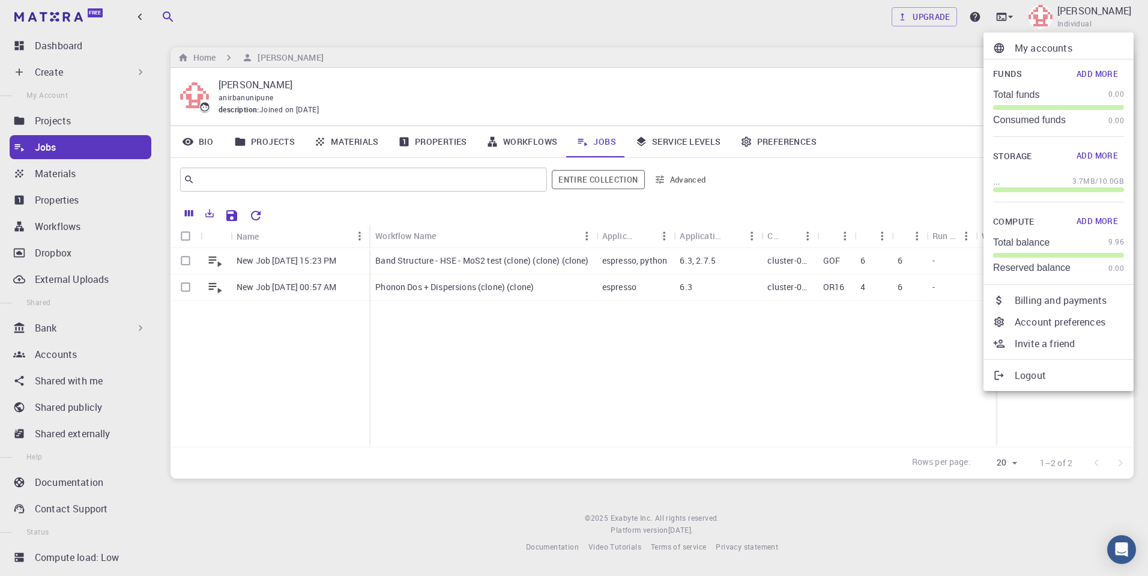
click at [996, 184] on p "..." at bounding box center [996, 181] width 7 height 12
click at [1020, 377] on p "Logout" at bounding box center [1069, 375] width 109 height 14
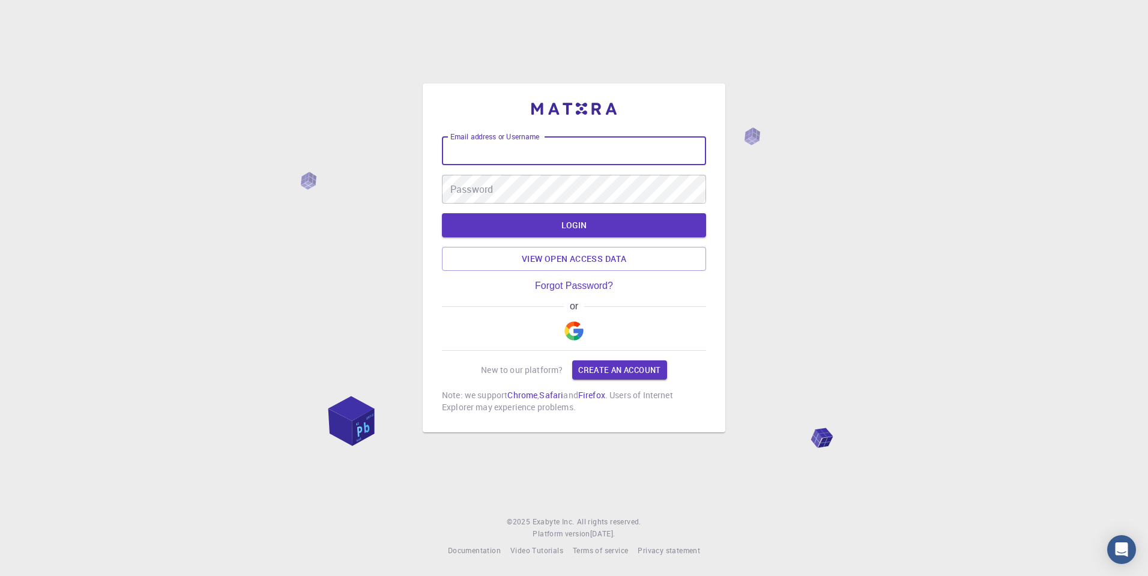
click at [833, 126] on div "Email address or Username Email address or Username Password Password LOGIN Vie…" at bounding box center [574, 288] width 1148 height 576
